Goal: Information Seeking & Learning: Understand process/instructions

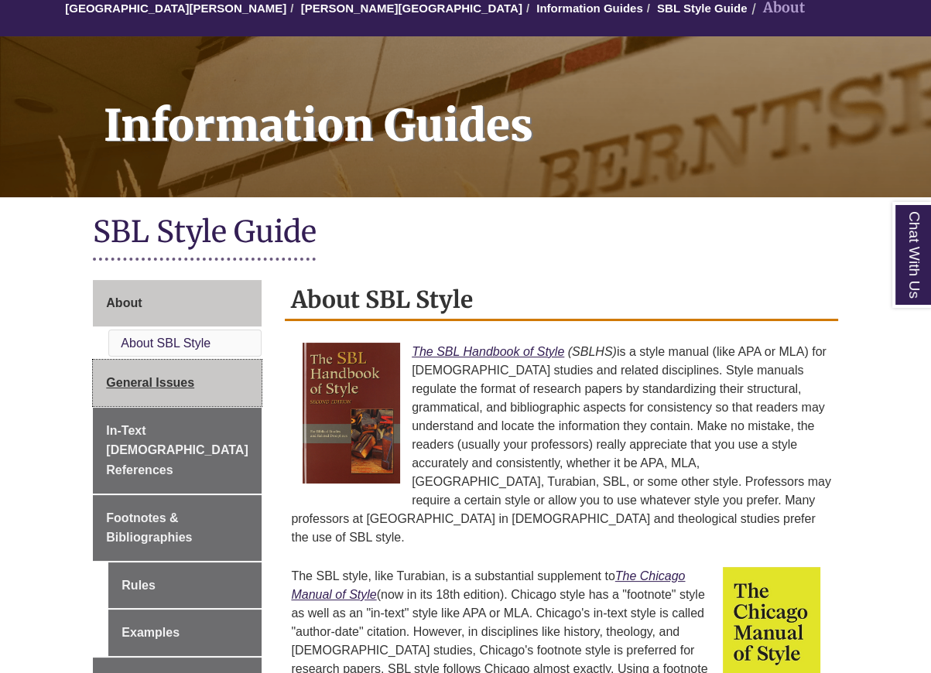
scroll to position [387, 0]
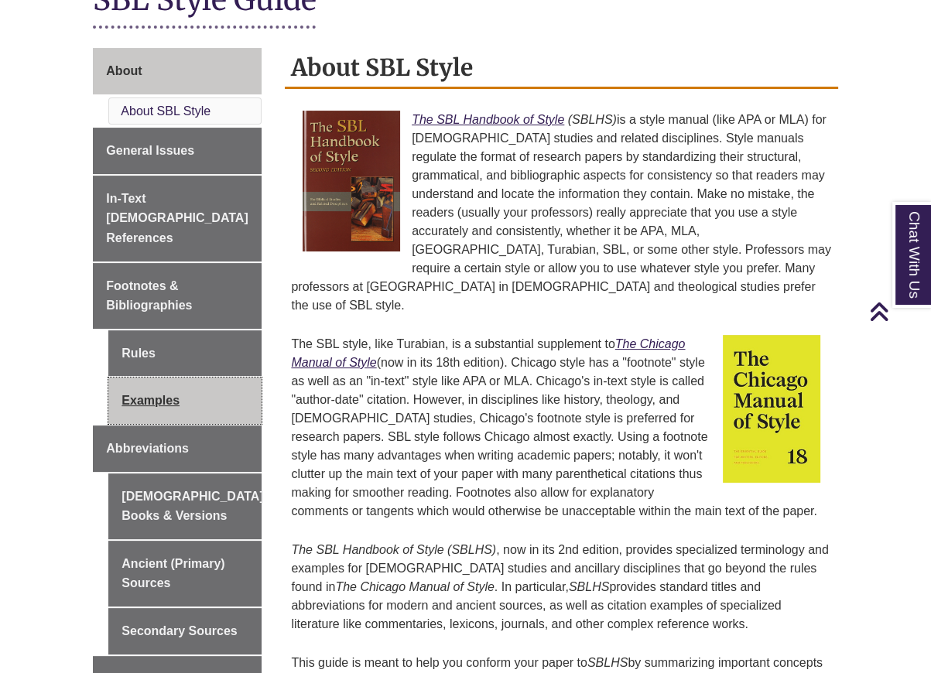
click at [156, 380] on link "Examples" at bounding box center [184, 401] width 153 height 46
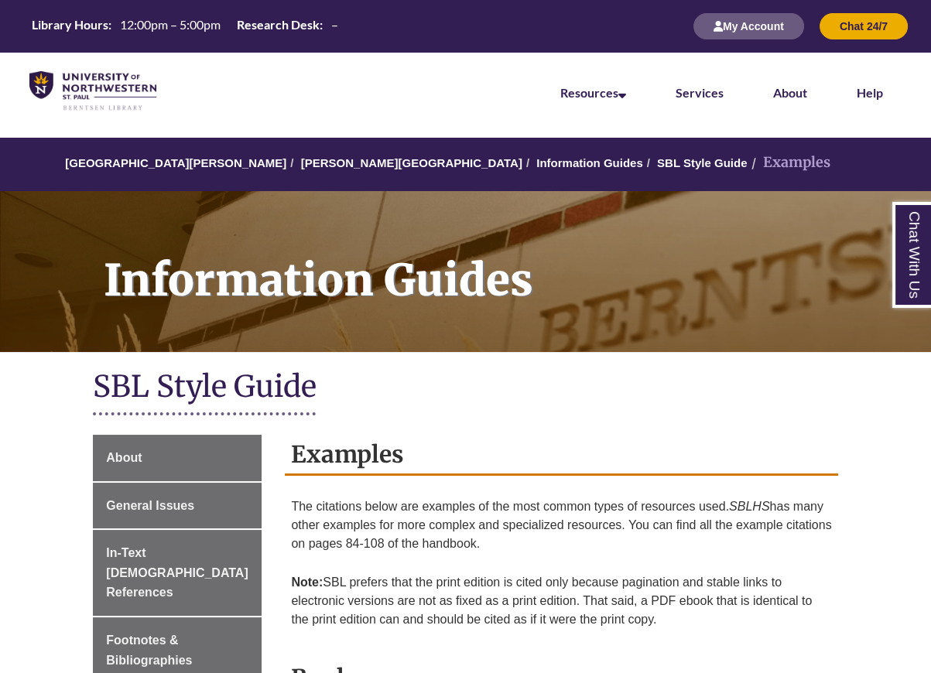
scroll to position [387, 0]
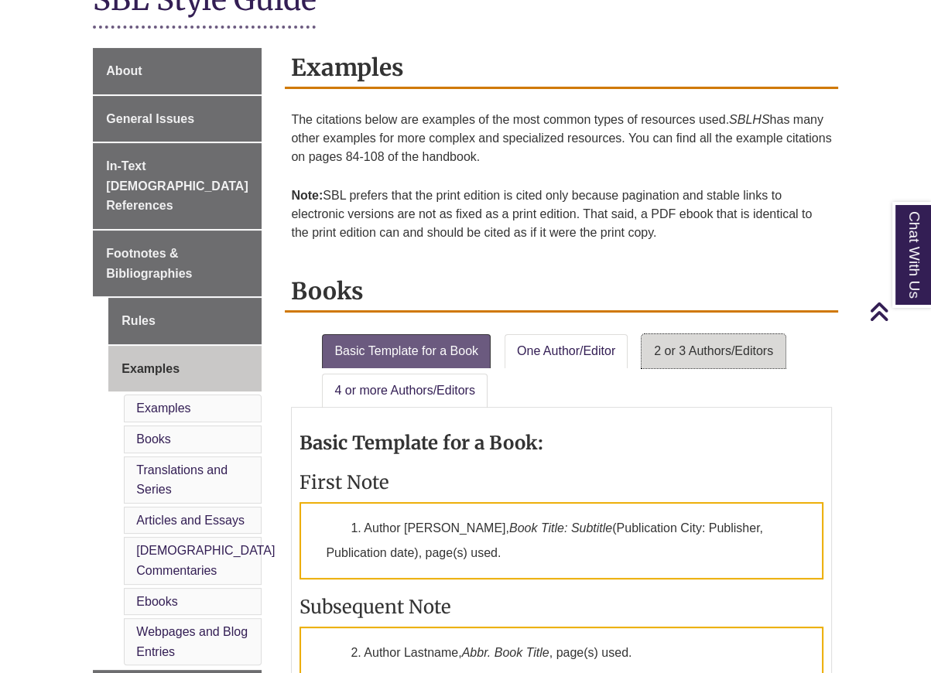
click at [724, 352] on link "2 or 3 Authors/Editors" at bounding box center [713, 351] width 144 height 34
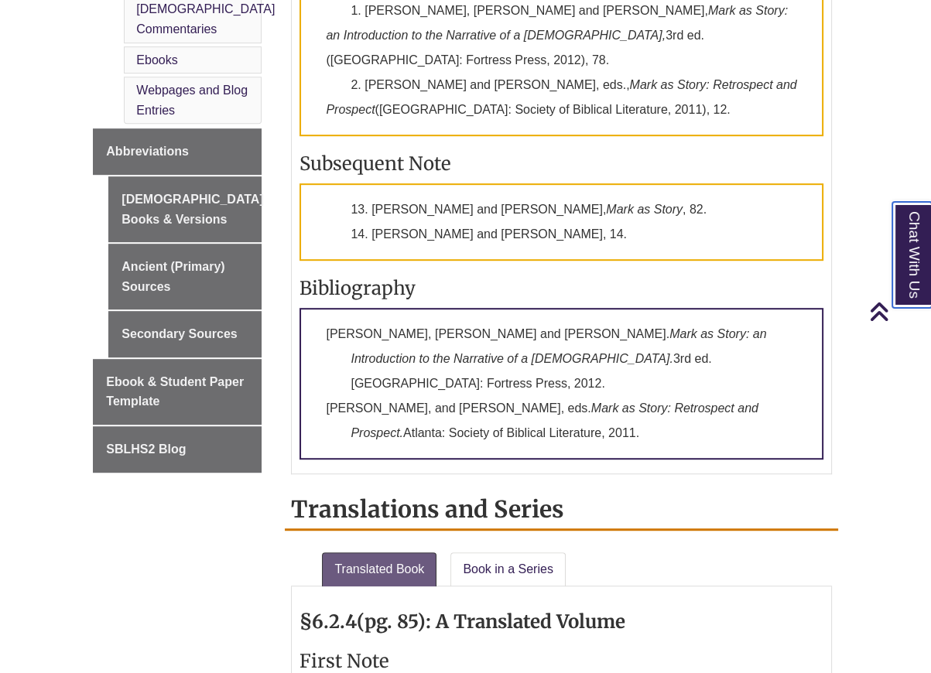
scroll to position [619, 0]
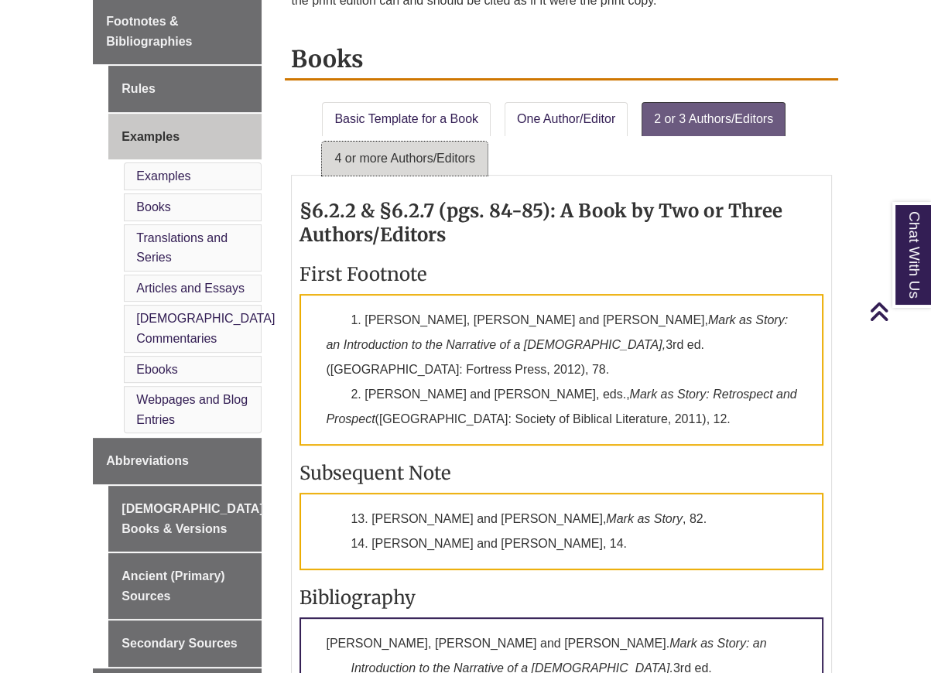
click at [452, 156] on link "4 or more Authors/Editors" at bounding box center [404, 159] width 165 height 34
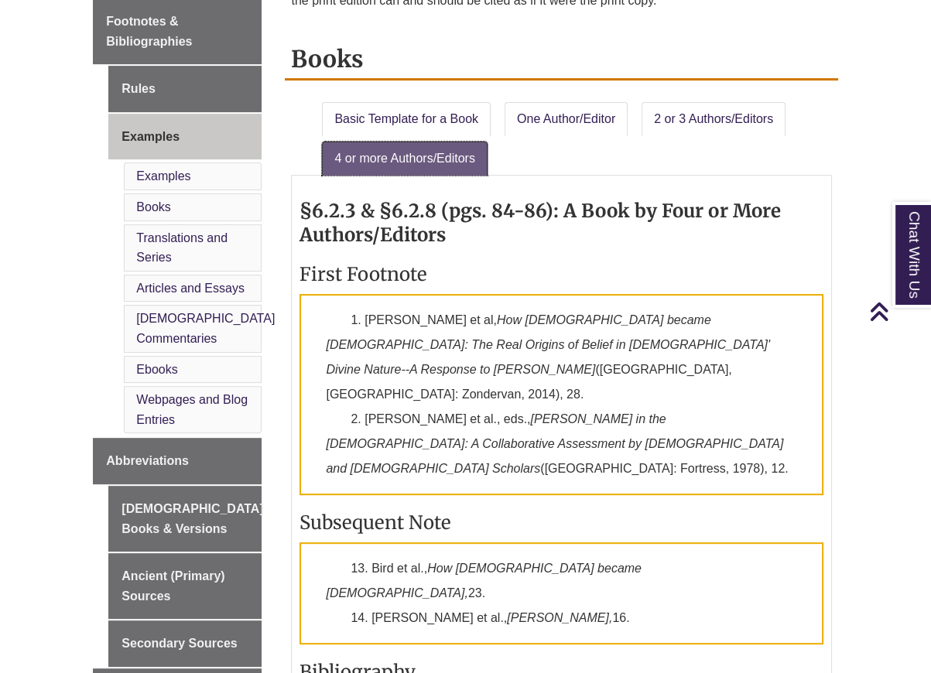
scroll to position [696, 0]
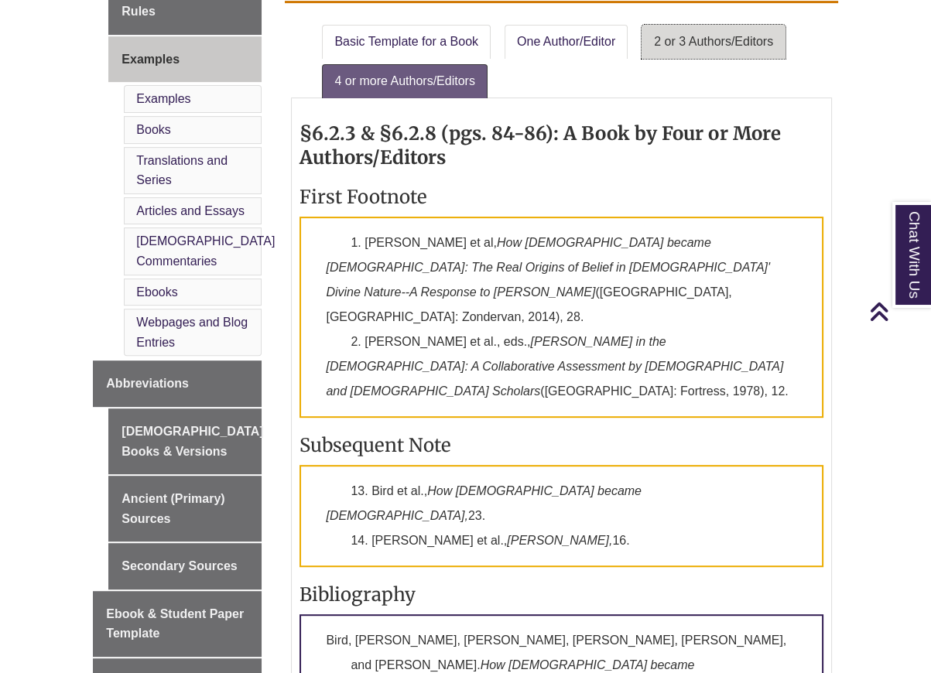
click at [677, 42] on link "2 or 3 Authors/Editors" at bounding box center [713, 42] width 144 height 34
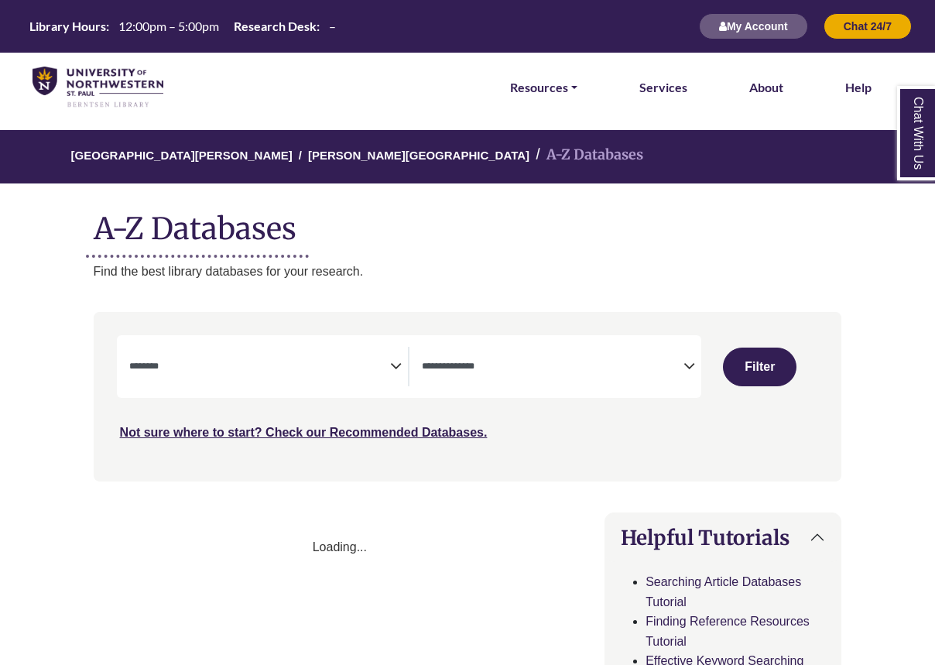
select select "Database Subject Filter"
select select "Database Types Filter"
select select "Database Subject Filter"
select select "Database Types Filter"
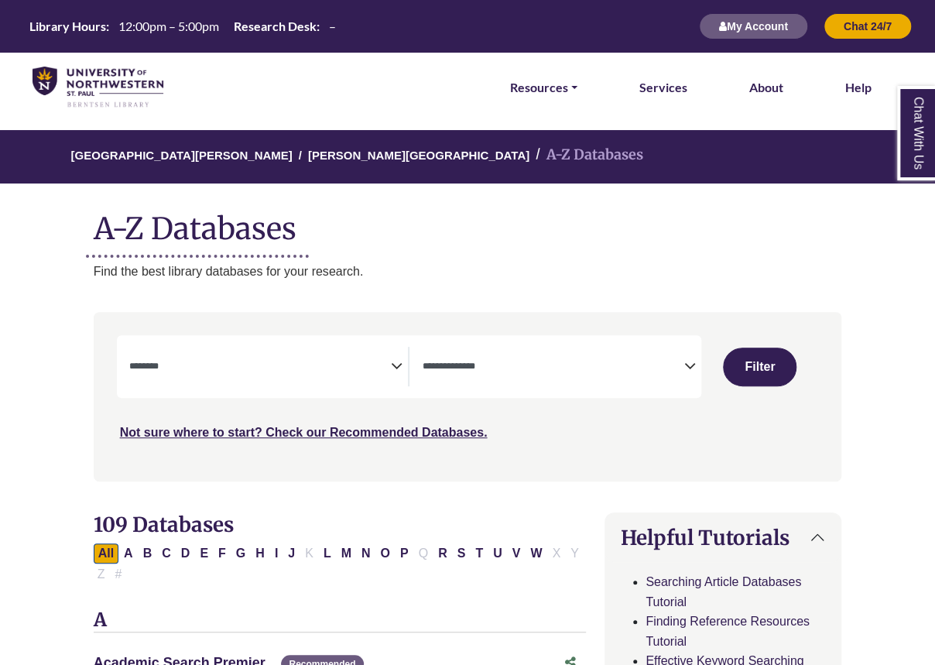
scroll to position [155, 0]
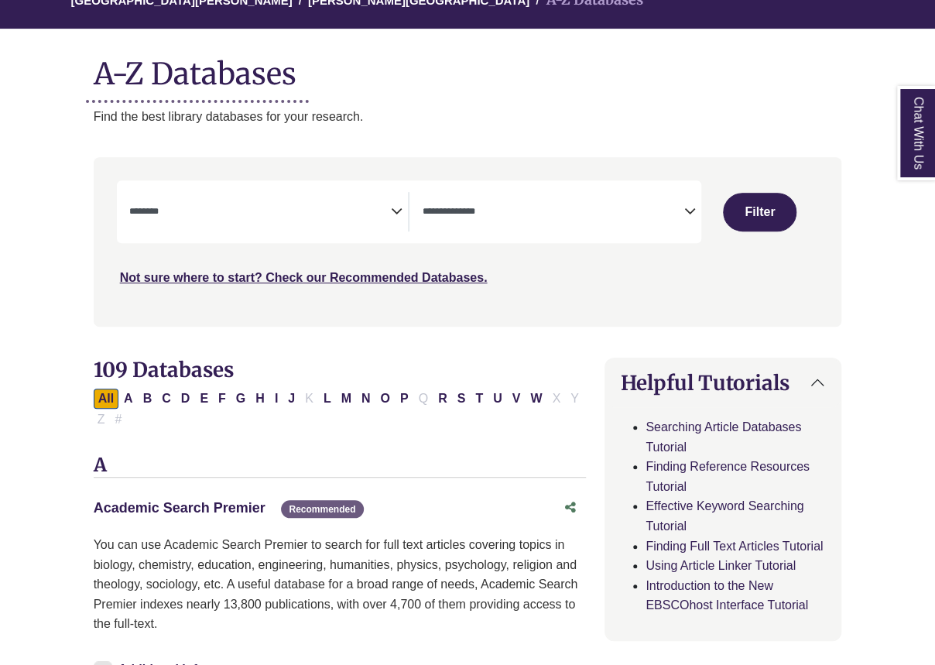
click at [206, 508] on link "Academic Search Premier This link opens in a new window" at bounding box center [180, 507] width 172 height 15
